Goal: Task Accomplishment & Management: Use online tool/utility

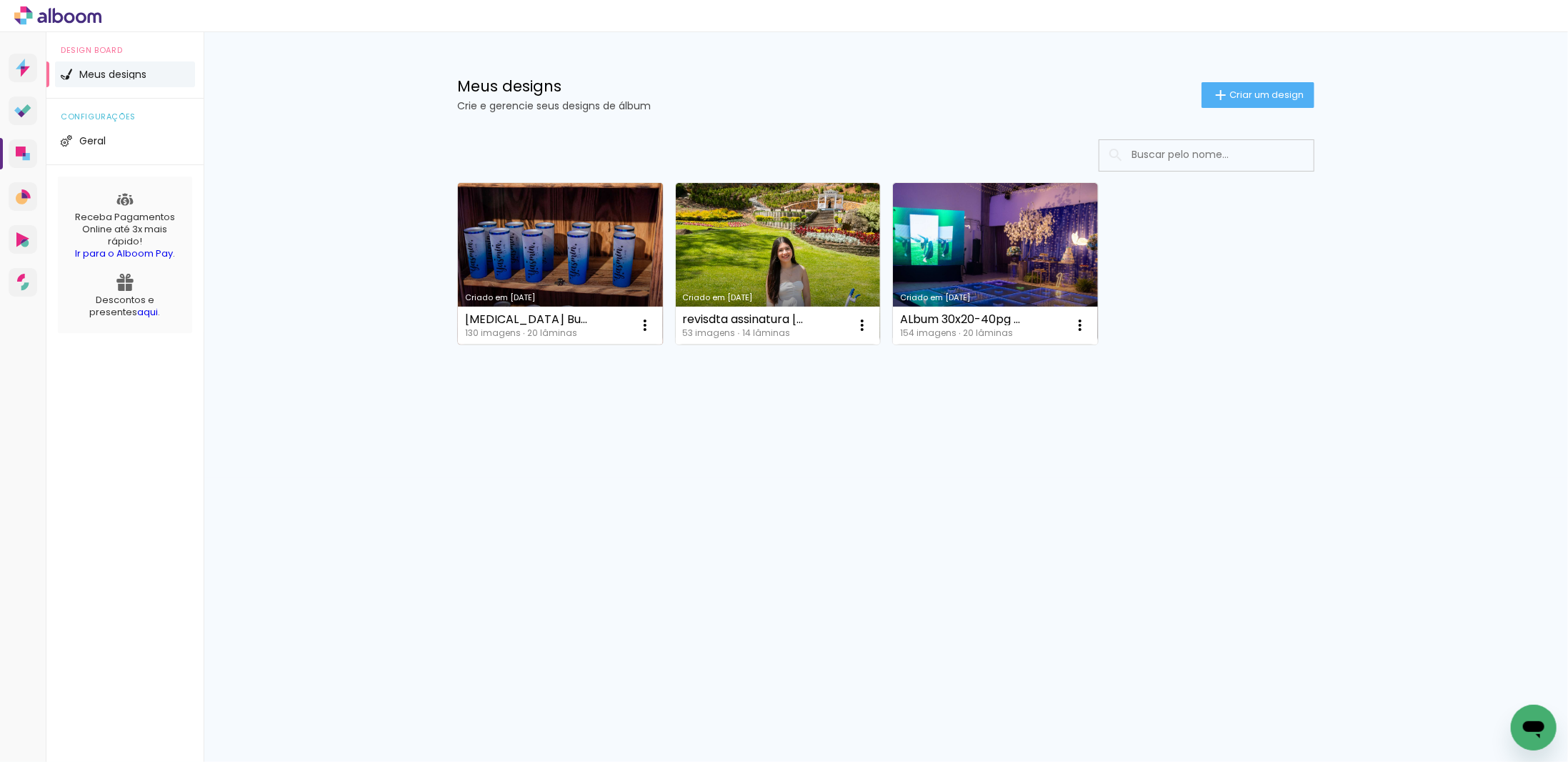
click at [602, 277] on link "Criado em [DATE]" at bounding box center [560, 264] width 205 height 162
